Goal: Task Accomplishment & Management: Complete application form

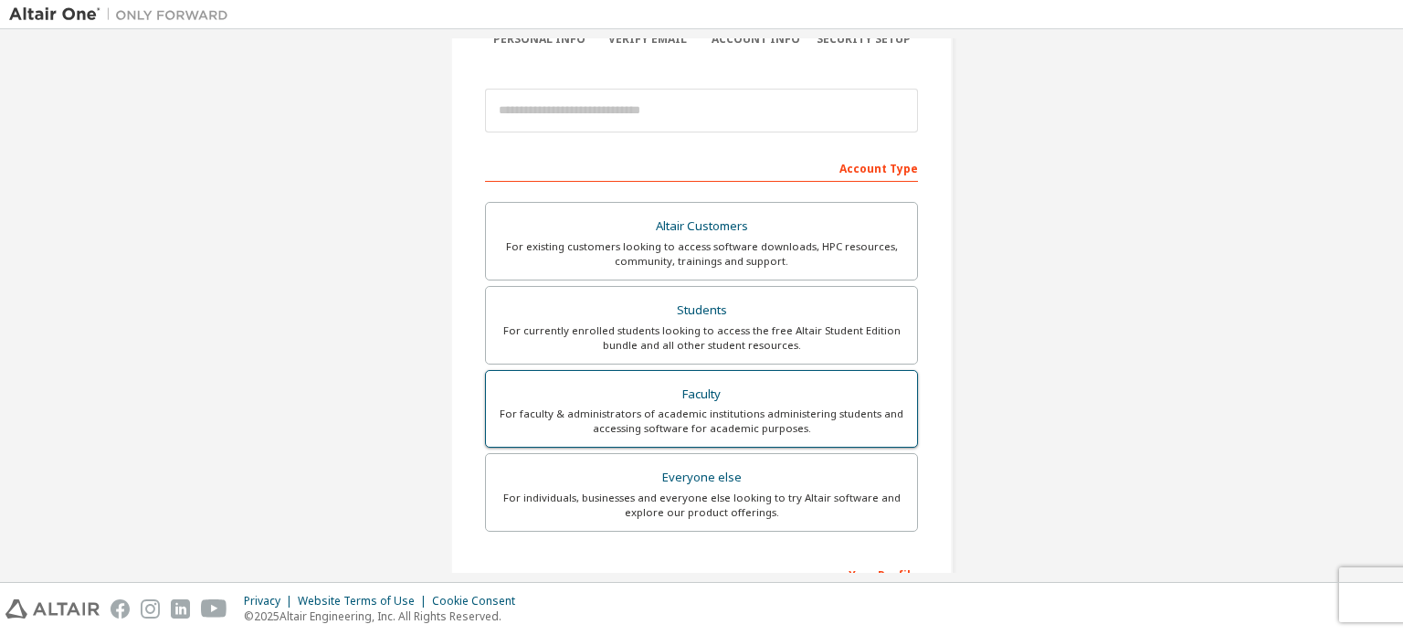
scroll to position [183, 0]
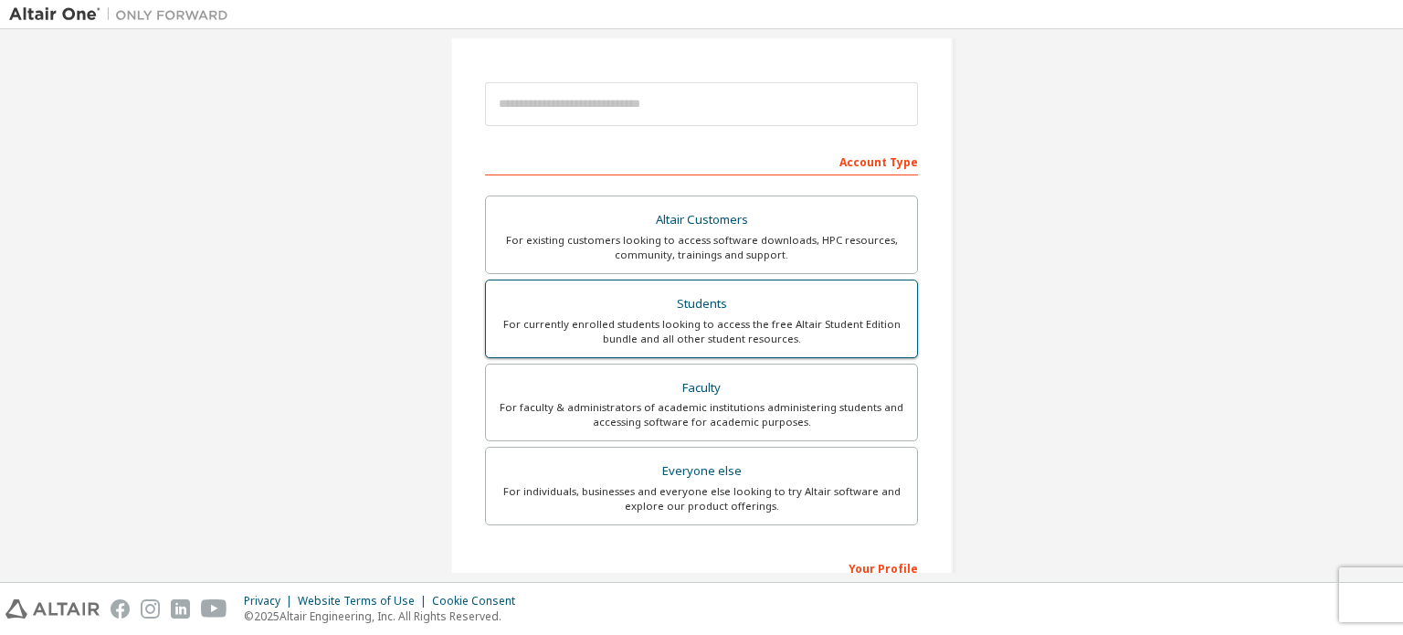
click at [692, 318] on div "For currently enrolled students looking to access the free Altair Student Editi…" at bounding box center [701, 331] width 409 height 29
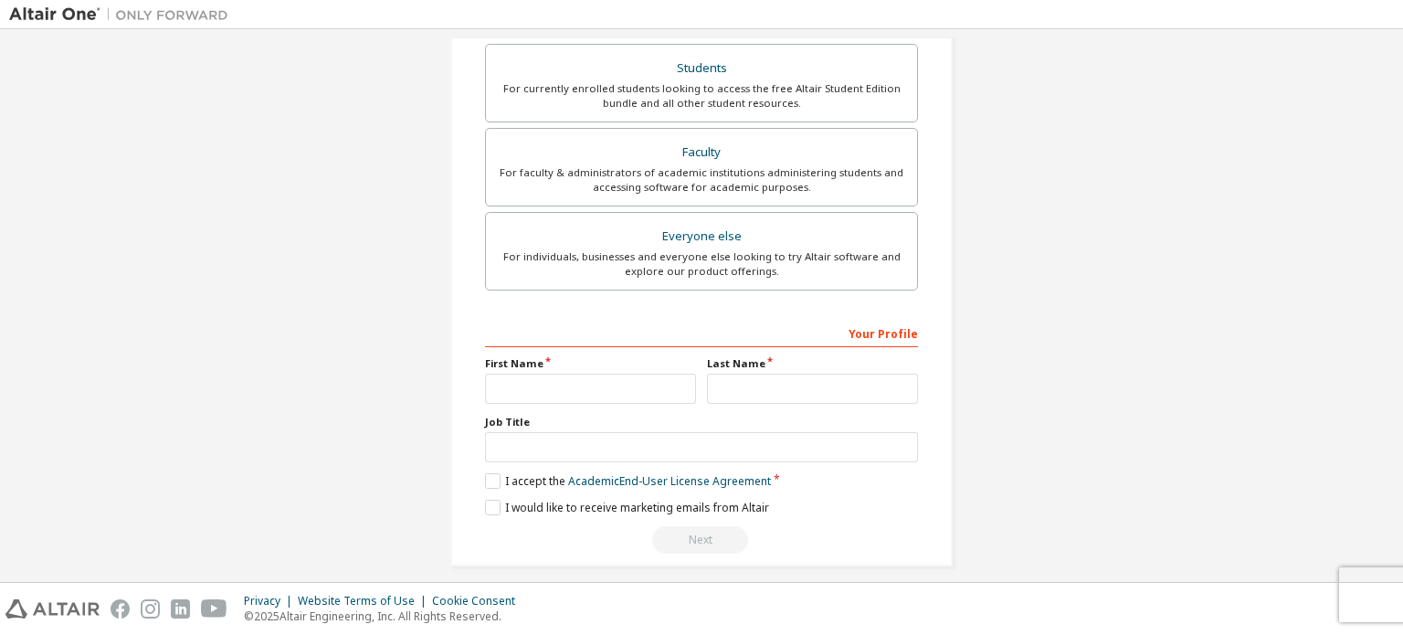
scroll to position [476, 0]
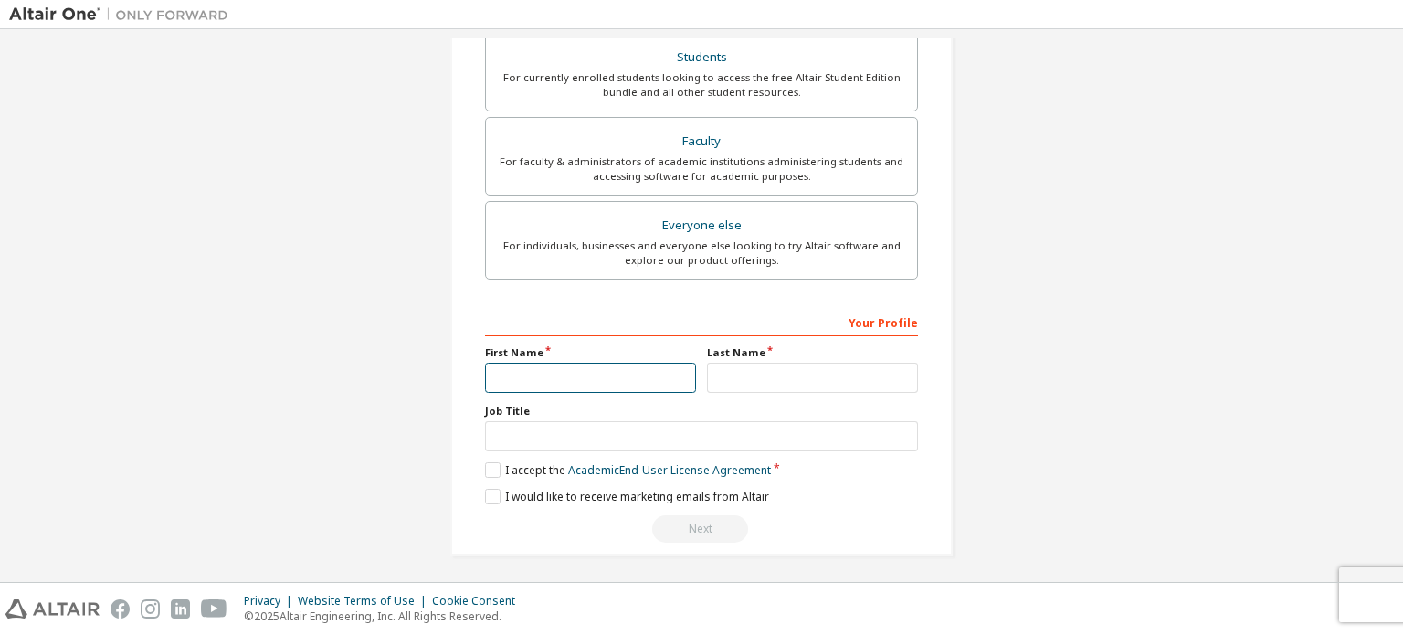
click at [599, 366] on input "text" at bounding box center [590, 378] width 211 height 30
type input "********"
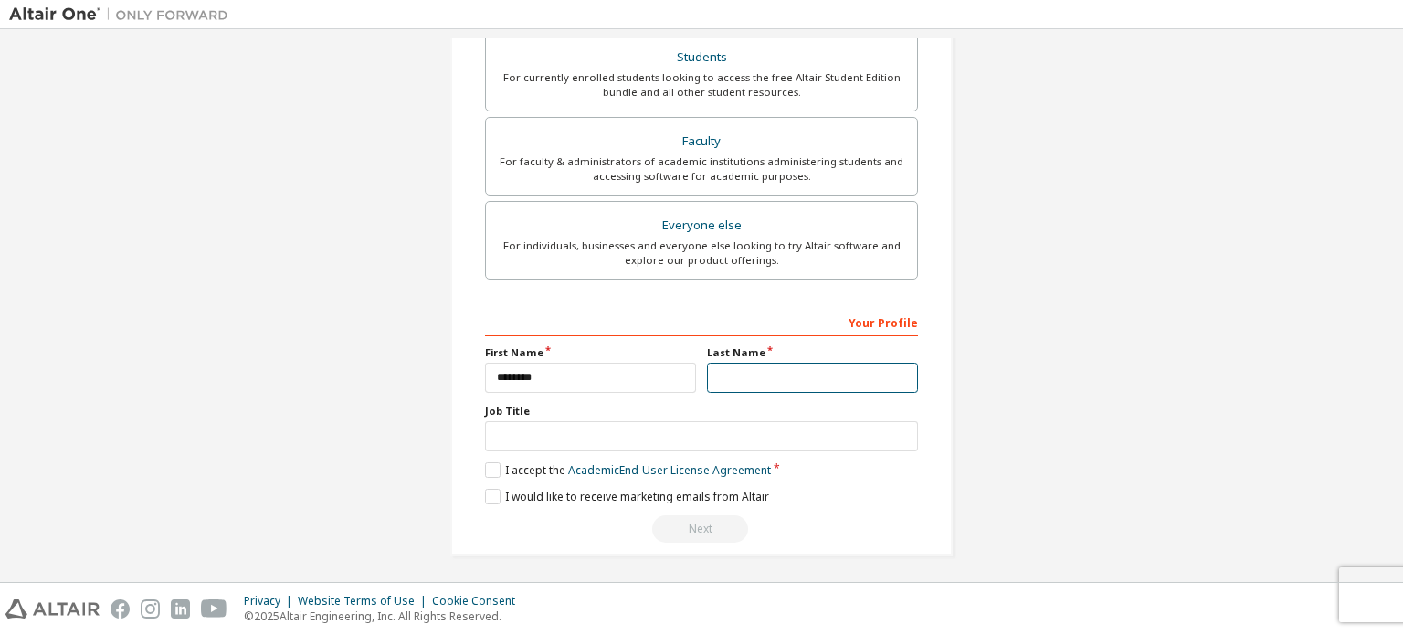
click at [753, 377] on input "text" at bounding box center [812, 378] width 211 height 30
type input "**********"
click at [480, 467] on div "Create an Altair One Account For Free Trials, Licenses, Downloads, Learning & D…" at bounding box center [701, 69] width 502 height 971
click at [489, 462] on label "I accept the Academic End-User License Agreement" at bounding box center [628, 470] width 286 height 16
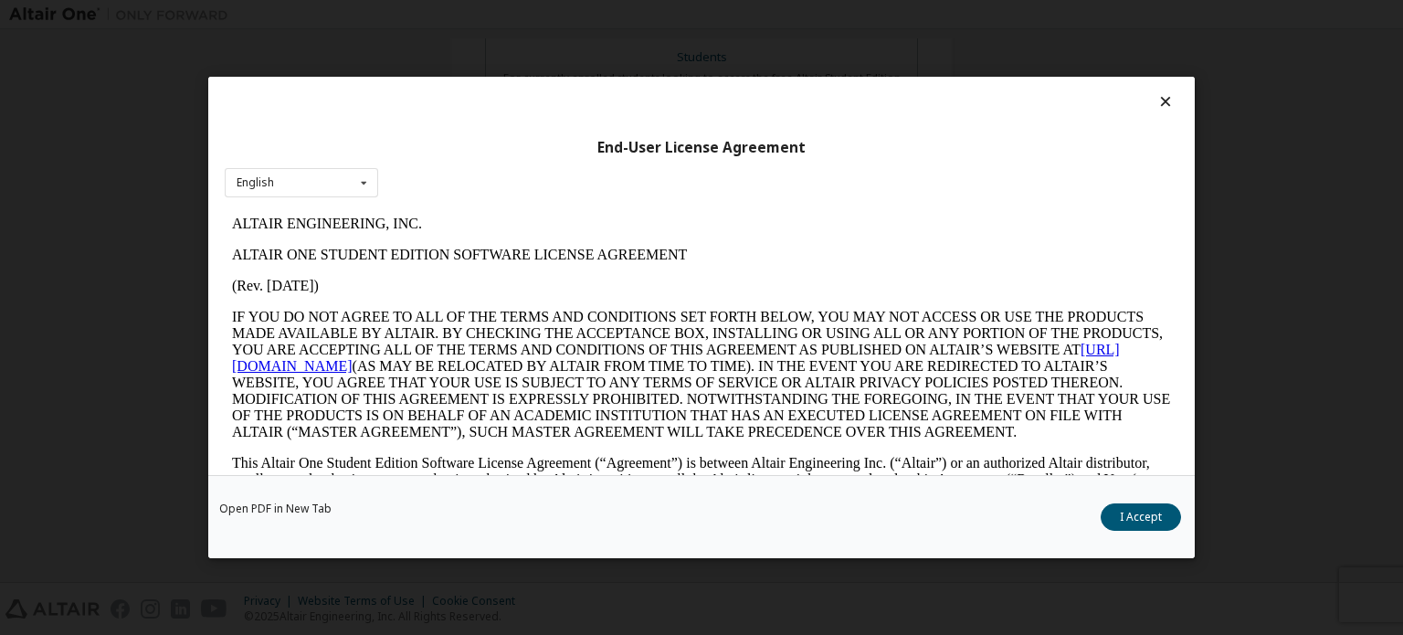
scroll to position [0, 0]
click at [1140, 514] on button "I Accept" at bounding box center [1141, 516] width 80 height 27
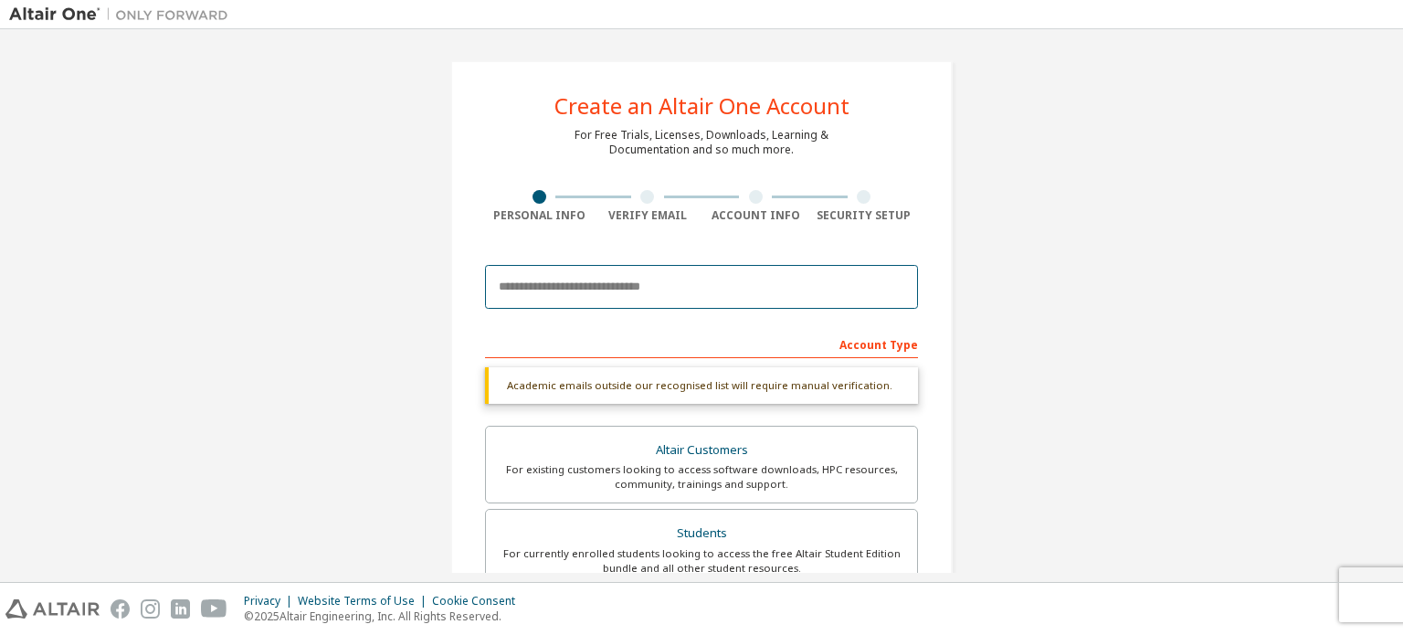
click at [668, 289] on input "email" at bounding box center [701, 287] width 433 height 44
type input "**********"
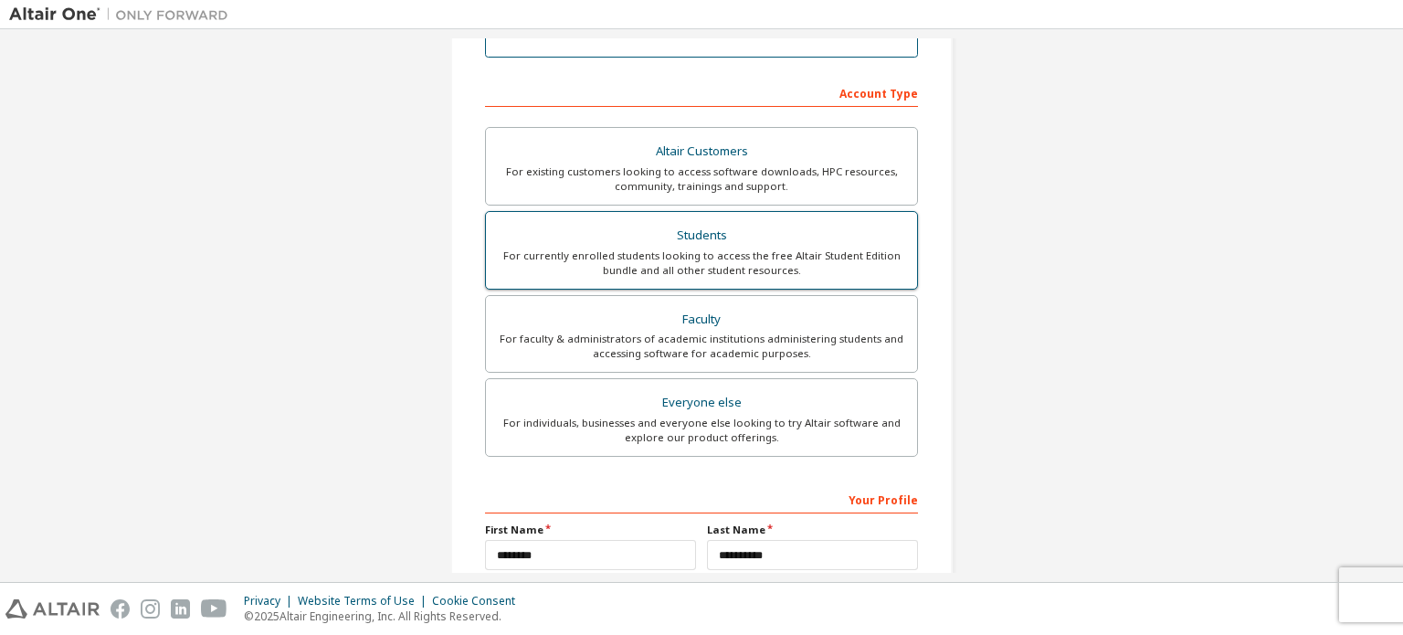
scroll to position [428, 0]
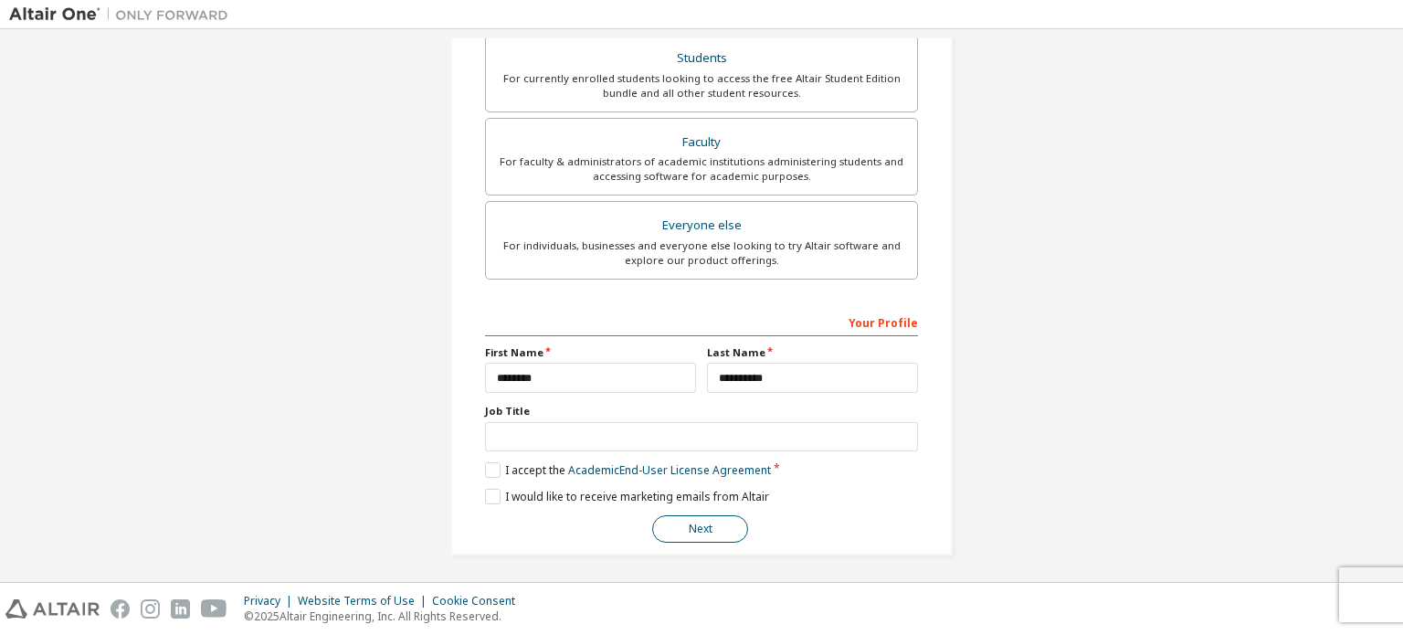
click at [696, 523] on button "Next" at bounding box center [700, 528] width 96 height 27
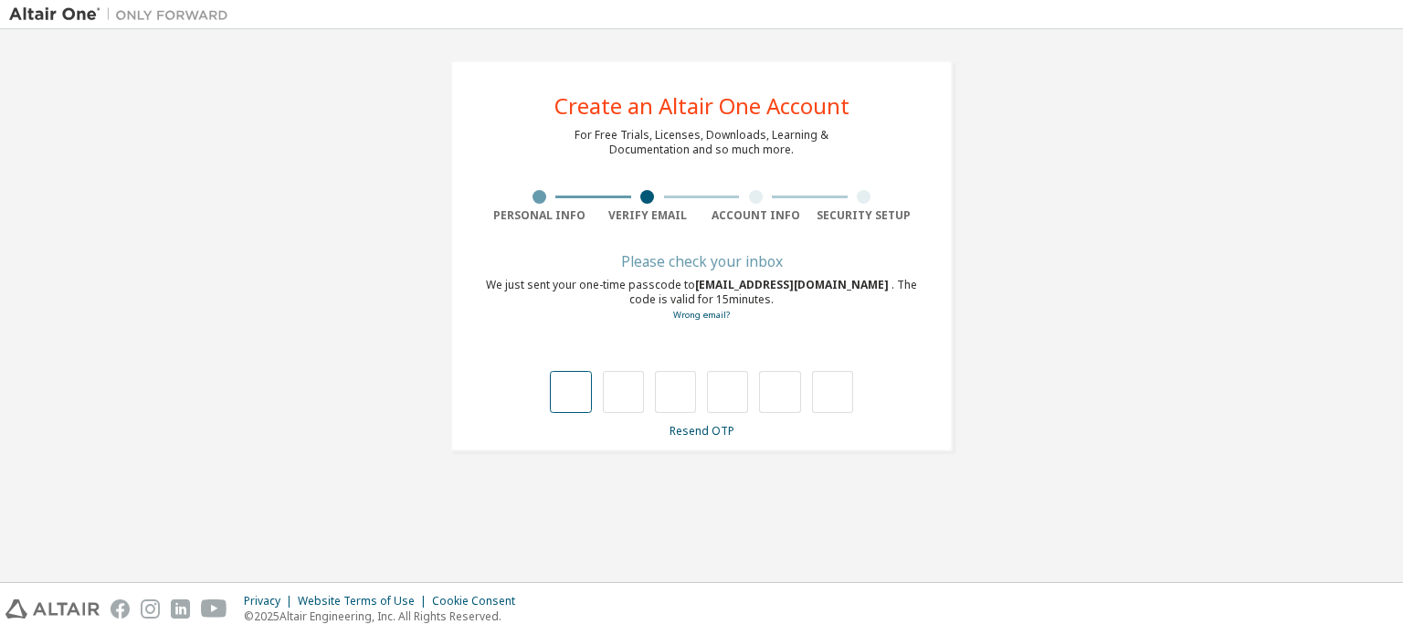
click at [579, 390] on input "text" at bounding box center [570, 392] width 41 height 42
type input "*"
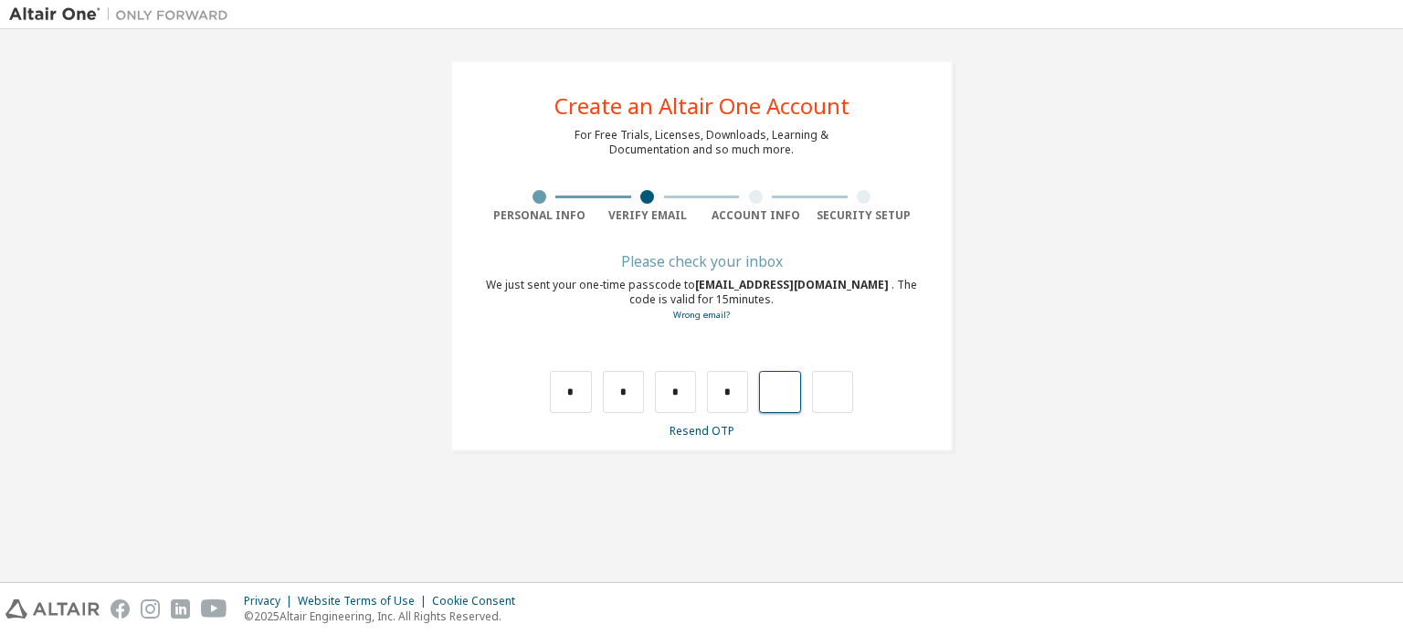
type input "*"
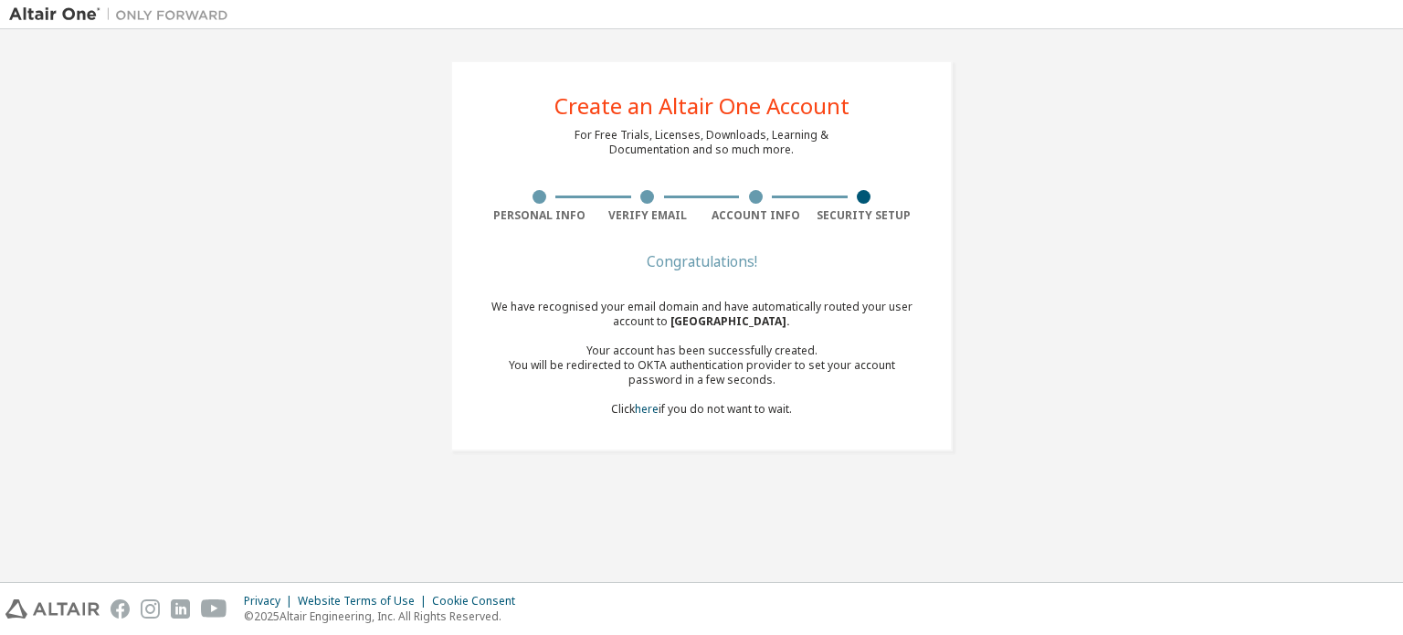
click at [674, 277] on div "Congratulations! We have recognised your email domain and have automatically ro…" at bounding box center [701, 347] width 433 height 183
click at [676, 265] on div "Congratulations!" at bounding box center [701, 261] width 433 height 11
